Goal: Ask a question

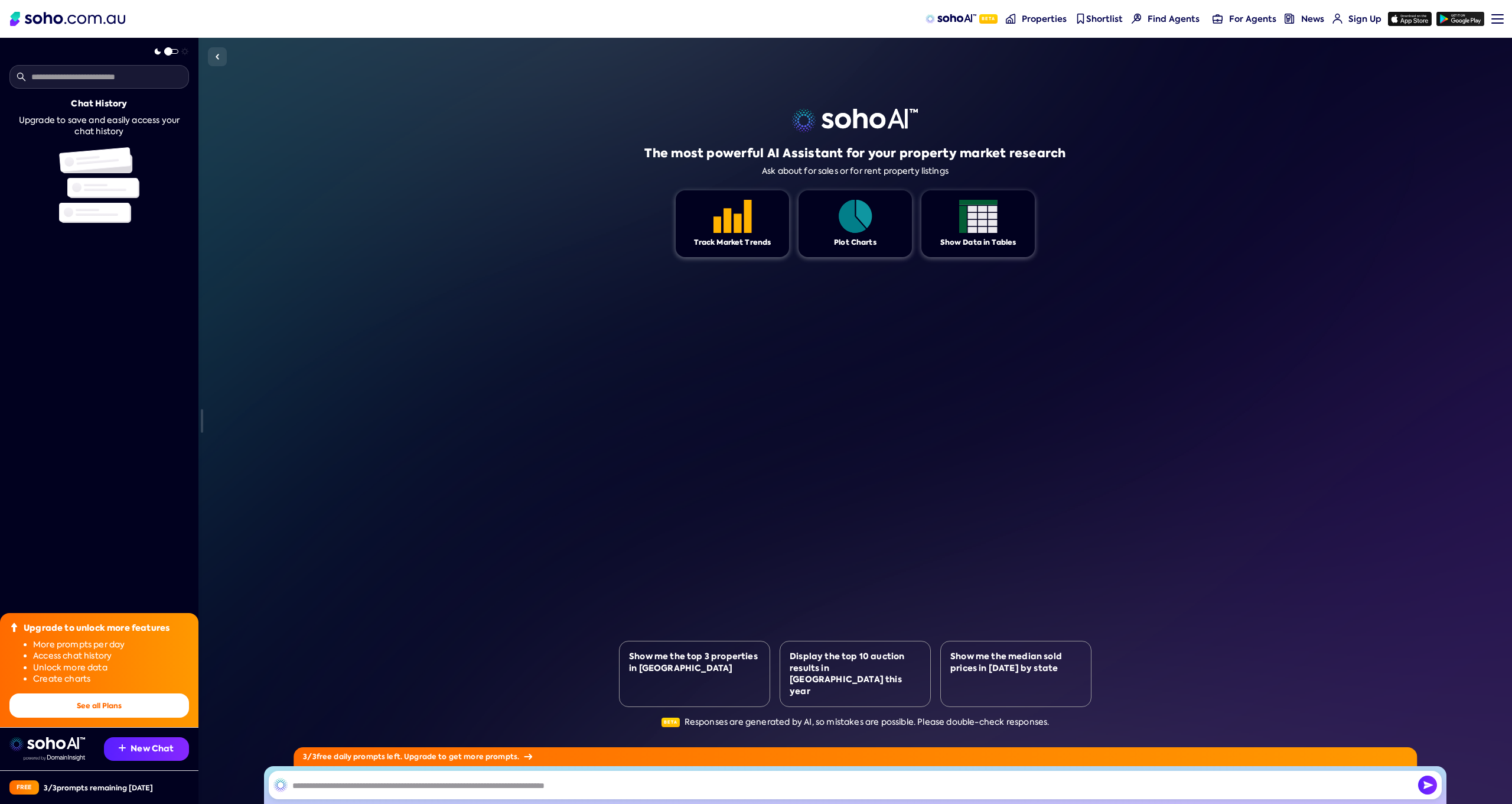
click at [444, 782] on input "text" at bounding box center [856, 785] width 1173 height 28
click at [363, 787] on input "**********" at bounding box center [856, 785] width 1173 height 28
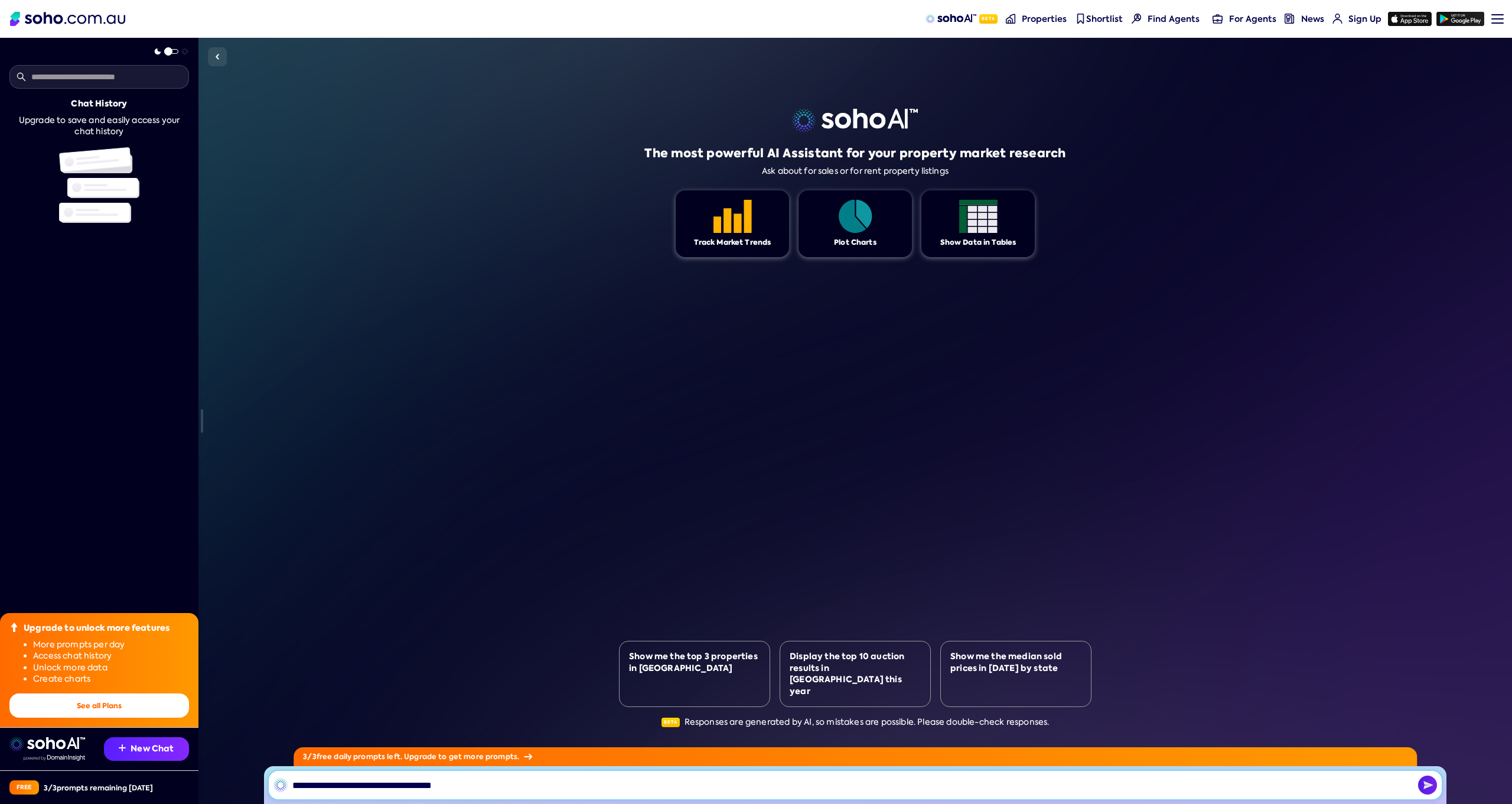
type input "**********"
click at [1419, 783] on img "button" at bounding box center [1427, 785] width 19 height 19
